Goal: Task Accomplishment & Management: Manage account settings

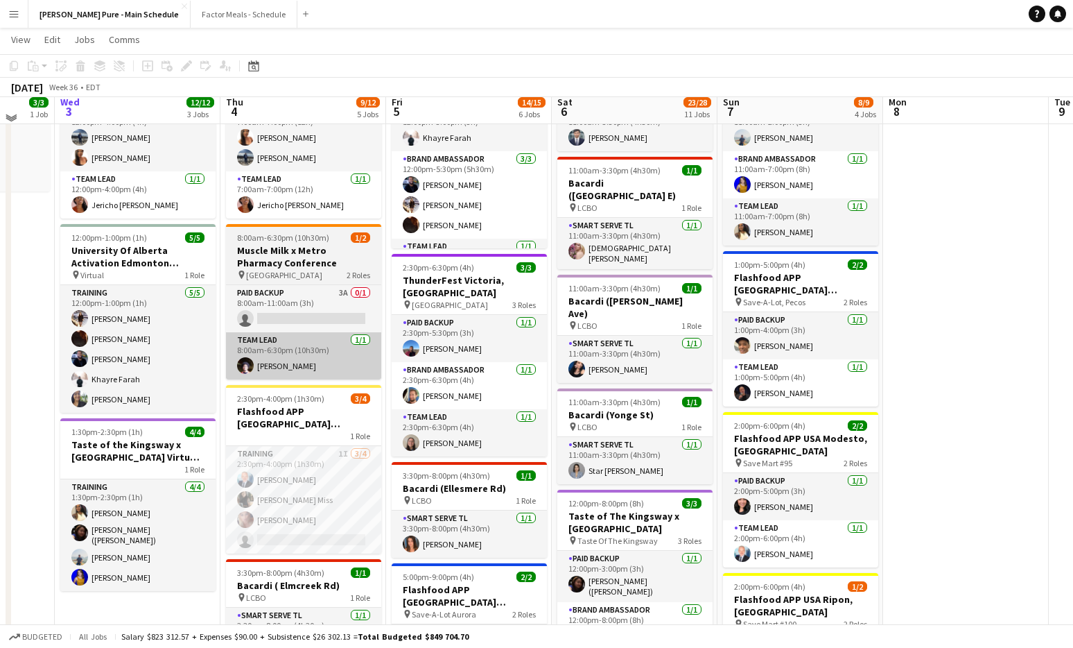
scroll to position [159, 0]
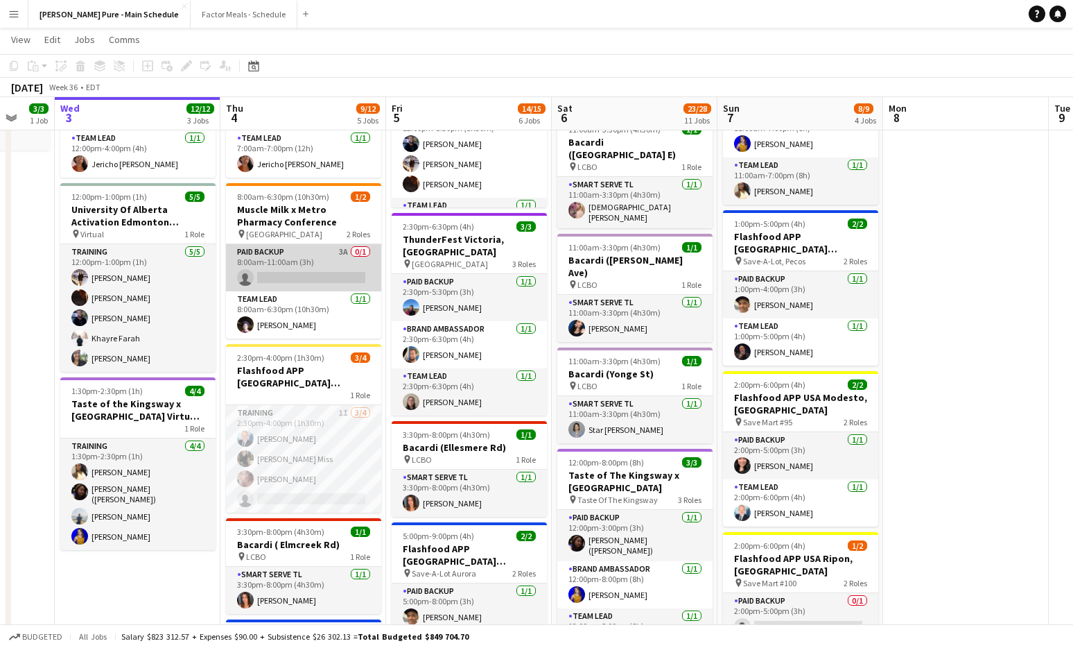
drag, startPoint x: 300, startPoint y: 287, endPoint x: 300, endPoint y: 274, distance: 13.2
click at [300, 287] on app-card-role "Paid Backup 3A 0/1 8:00am-11:00am (3h) single-neutral-actions" at bounding box center [303, 267] width 155 height 47
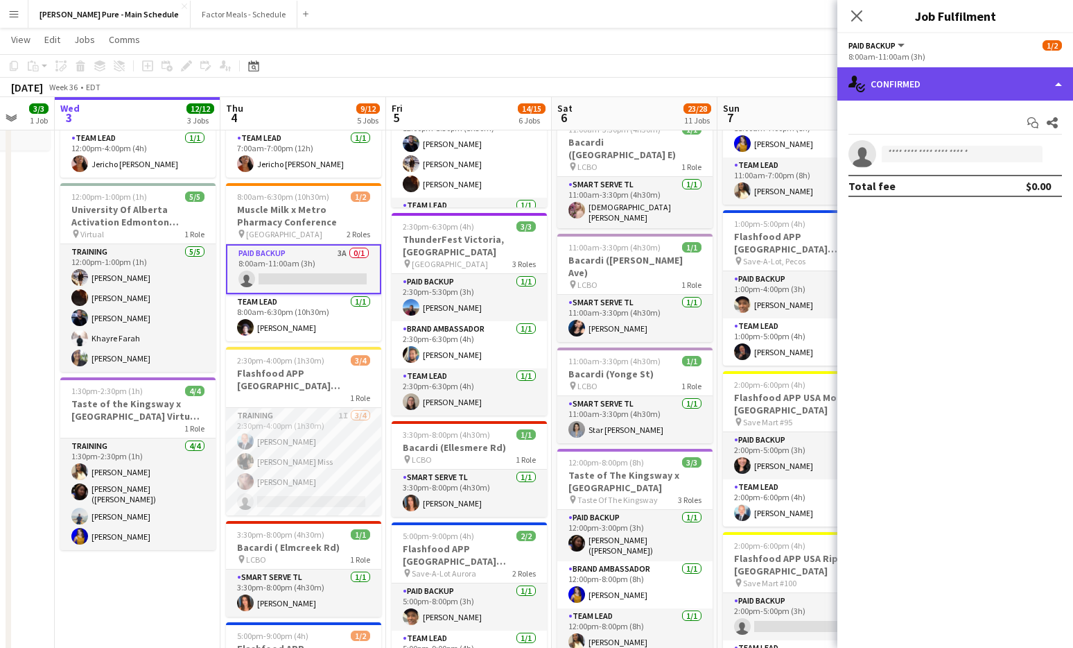
click at [1051, 75] on div "single-neutral-actions-check-2 Confirmed" at bounding box center [956, 83] width 236 height 33
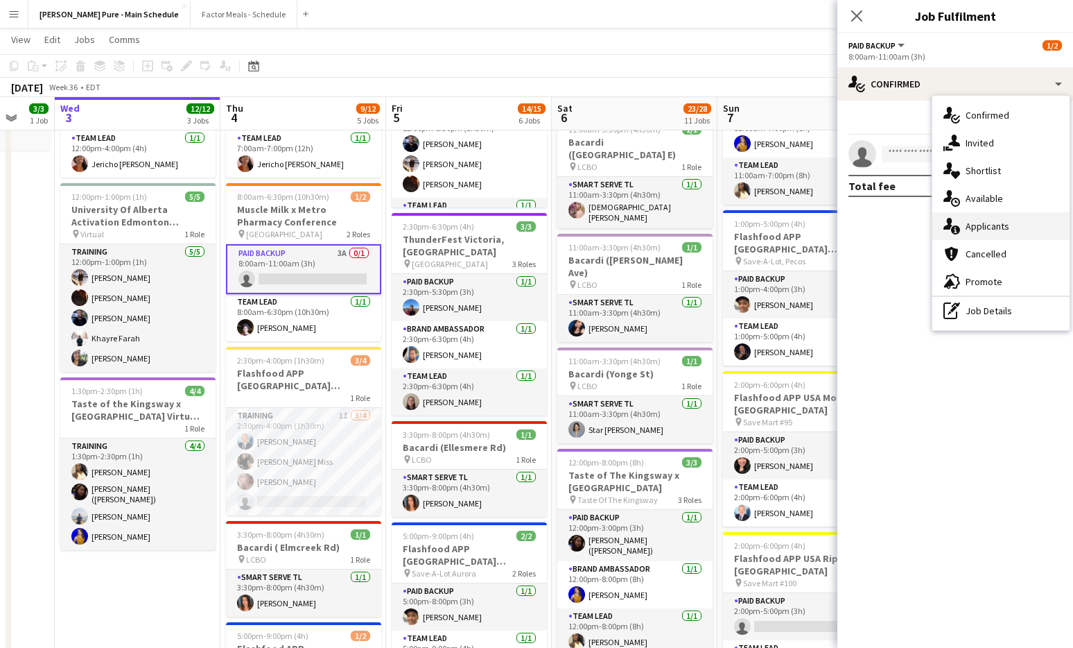
click at [976, 228] on span "Applicants" at bounding box center [988, 226] width 44 height 12
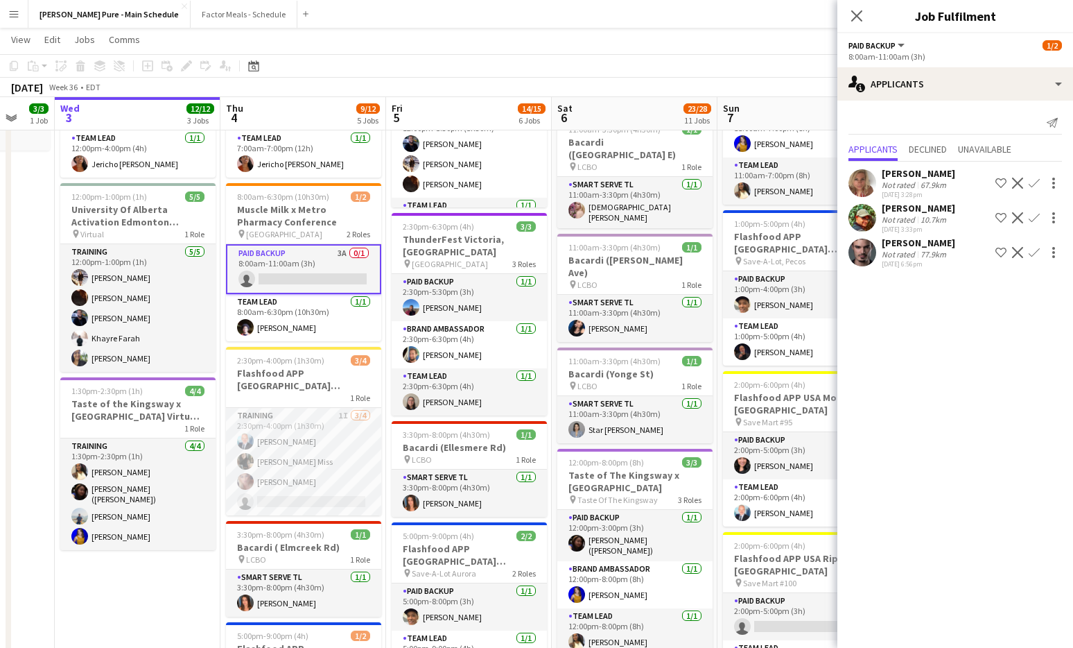
click at [872, 214] on app-user-avatar at bounding box center [863, 218] width 28 height 28
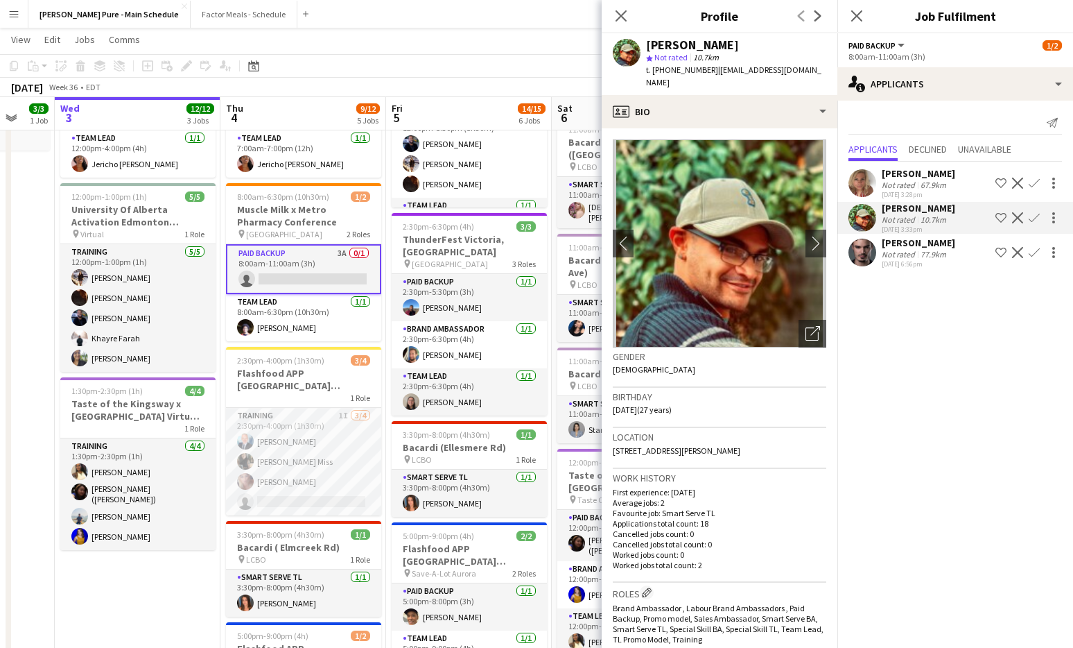
click at [856, 261] on app-user-avatar at bounding box center [863, 253] width 28 height 28
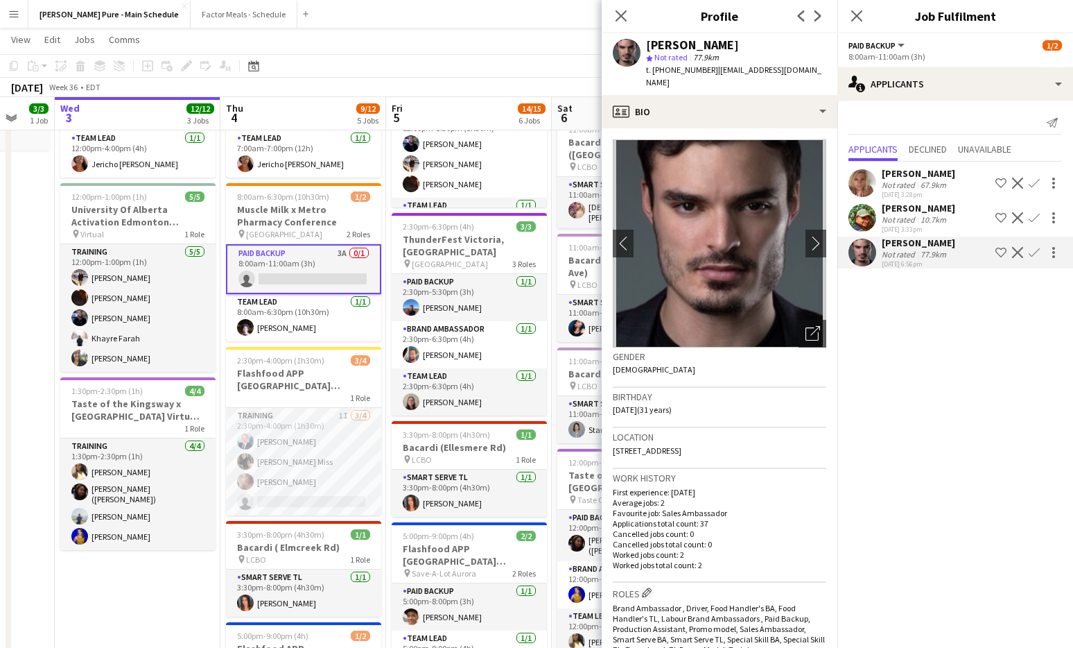
click at [863, 212] on app-user-avatar at bounding box center [863, 218] width 28 height 28
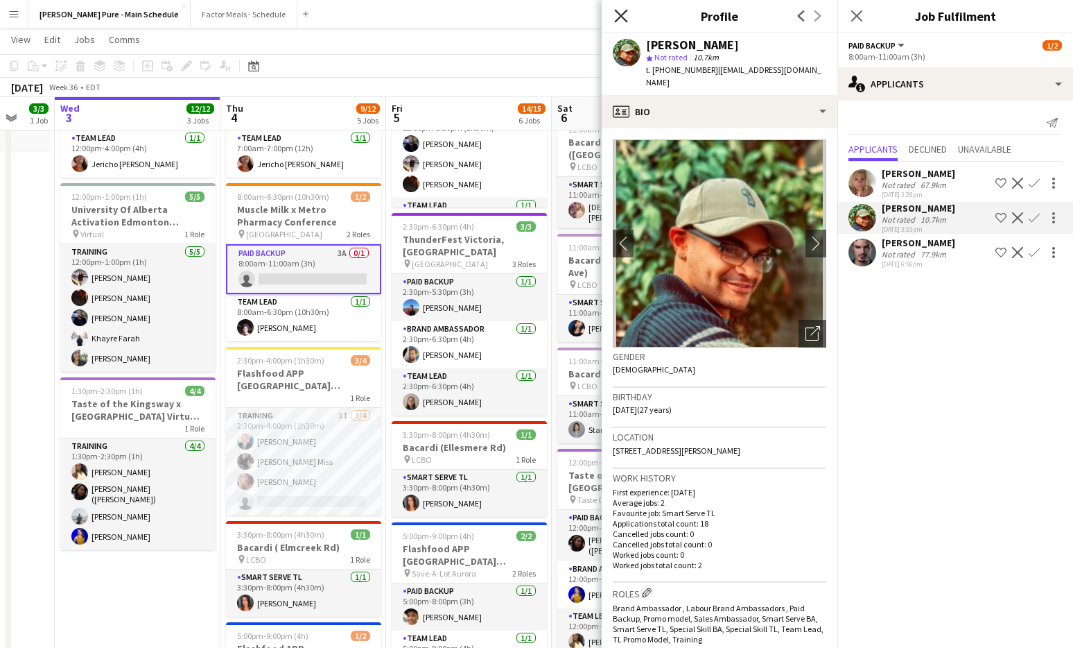
click at [621, 20] on icon "Close pop-in" at bounding box center [620, 15] width 13 height 13
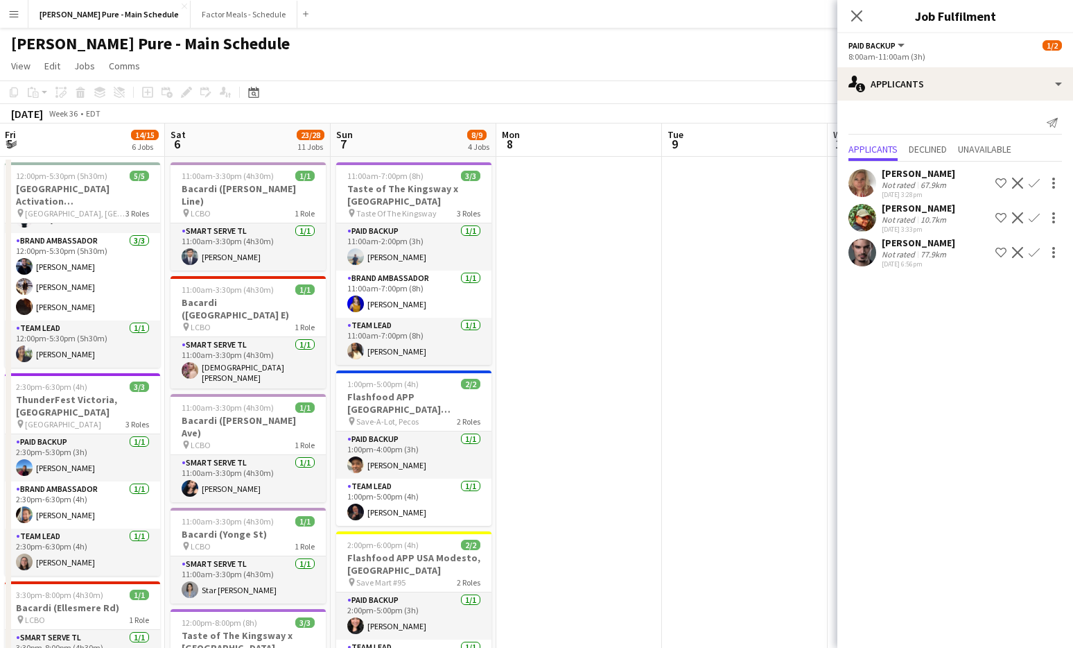
scroll to position [37, 0]
